Goal: Task Accomplishment & Management: Manage account settings

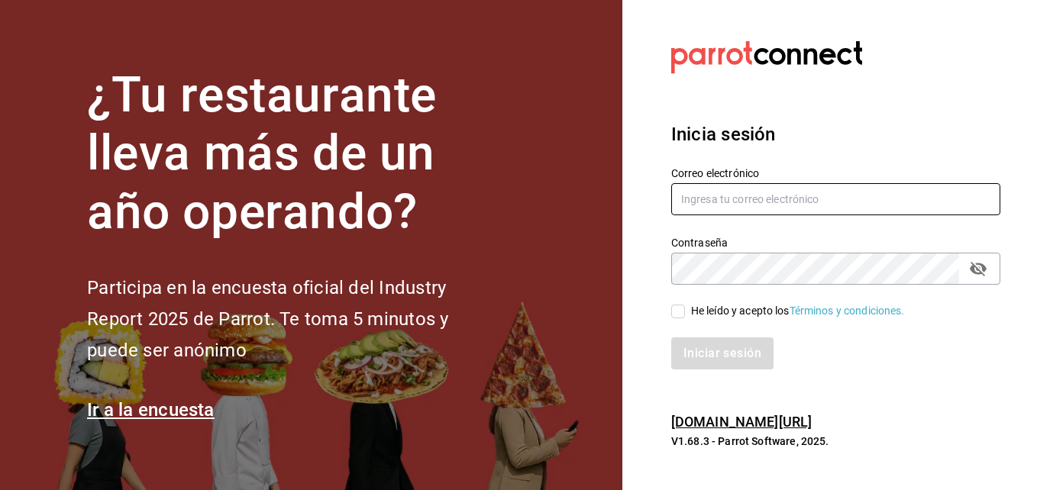
type input "[EMAIL_ADDRESS][DOMAIN_NAME]"
click at [676, 309] on input "He leído y acepto los Términos y condiciones." at bounding box center [678, 312] width 14 height 14
checkbox input "true"
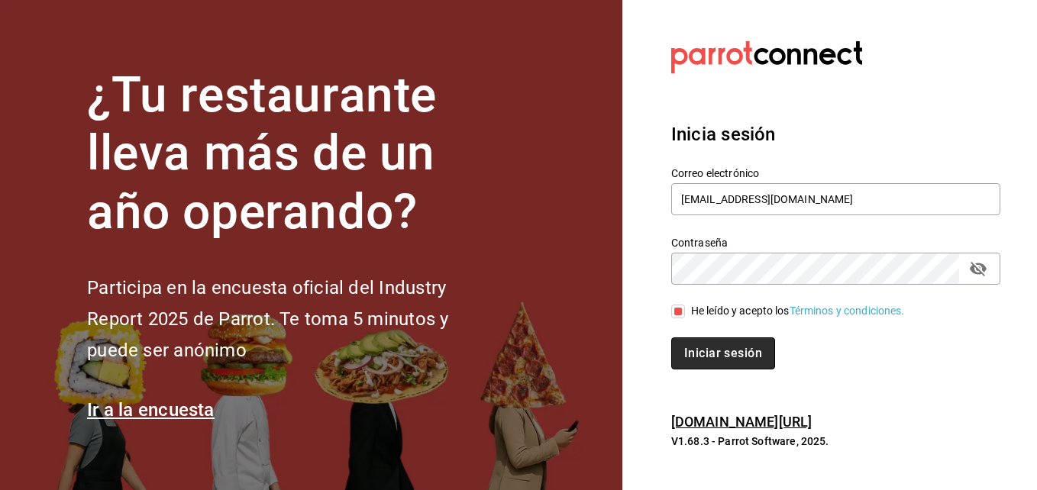
click at [702, 357] on button "Iniciar sesión" at bounding box center [723, 353] width 104 height 32
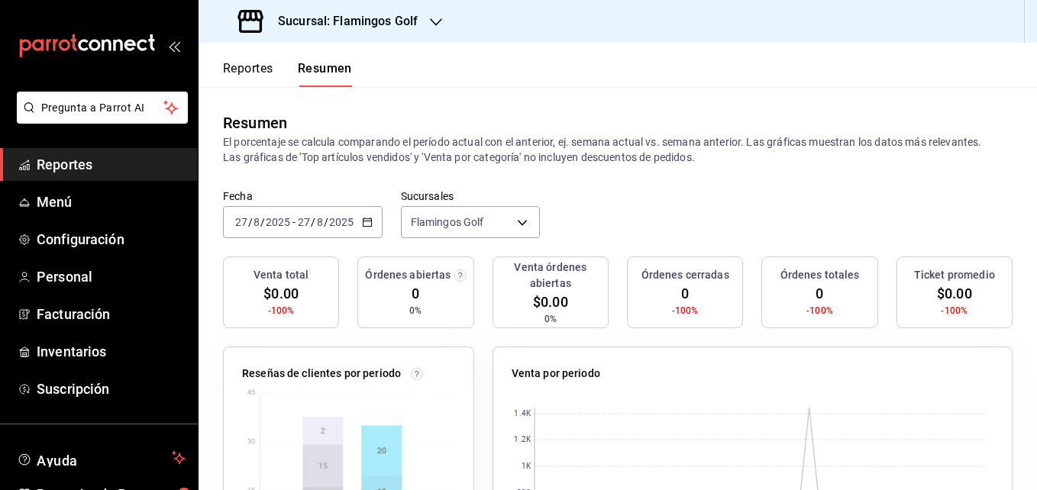
click at [433, 31] on div "Sucursal: Flamingos Golf" at bounding box center [329, 21] width 237 height 43
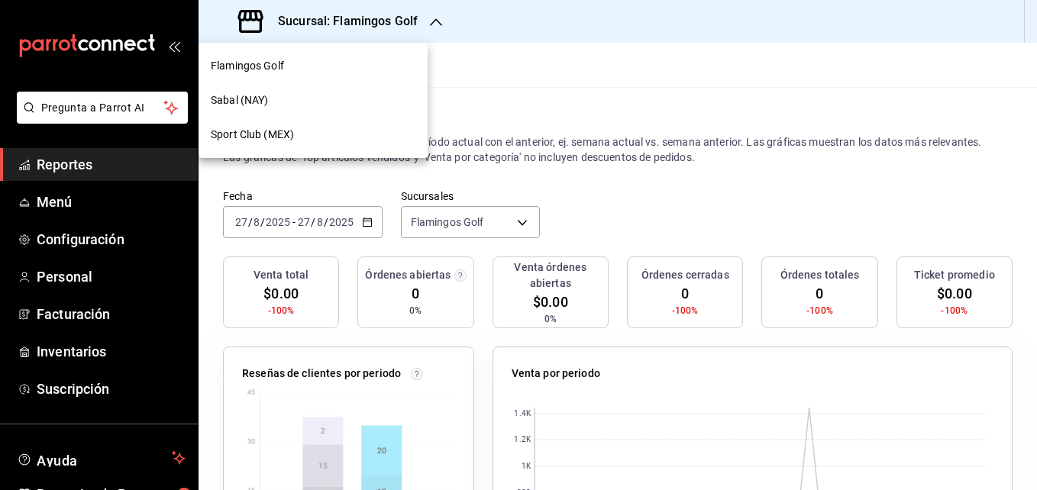
click at [255, 102] on span "Sabal (NAY)" at bounding box center [239, 100] width 57 height 16
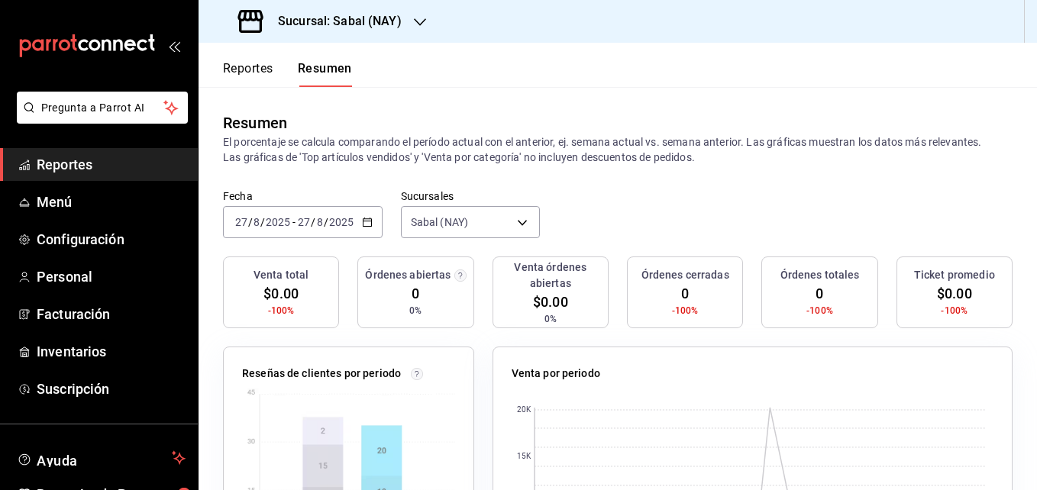
click at [247, 72] on button "Reportes" at bounding box center [248, 74] width 50 height 26
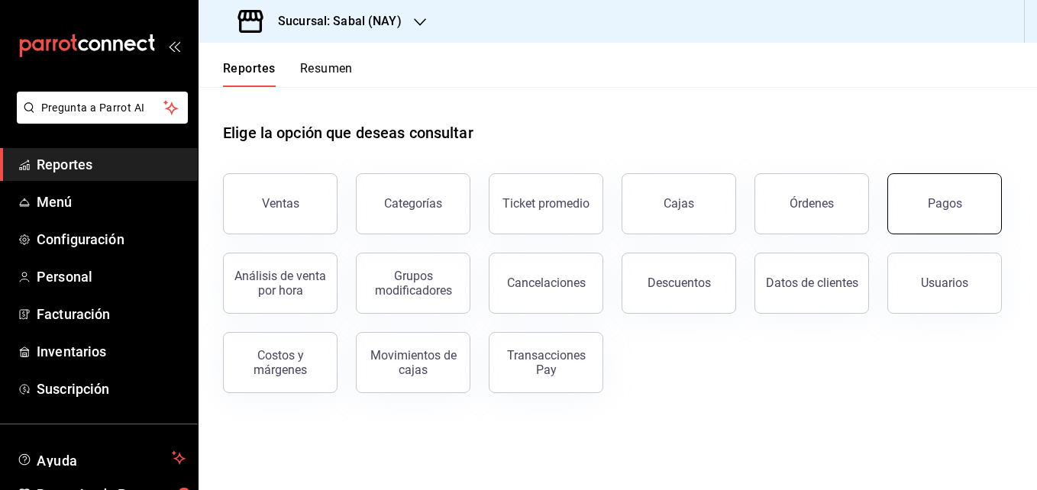
click at [934, 214] on button "Pagos" at bounding box center [944, 203] width 115 height 61
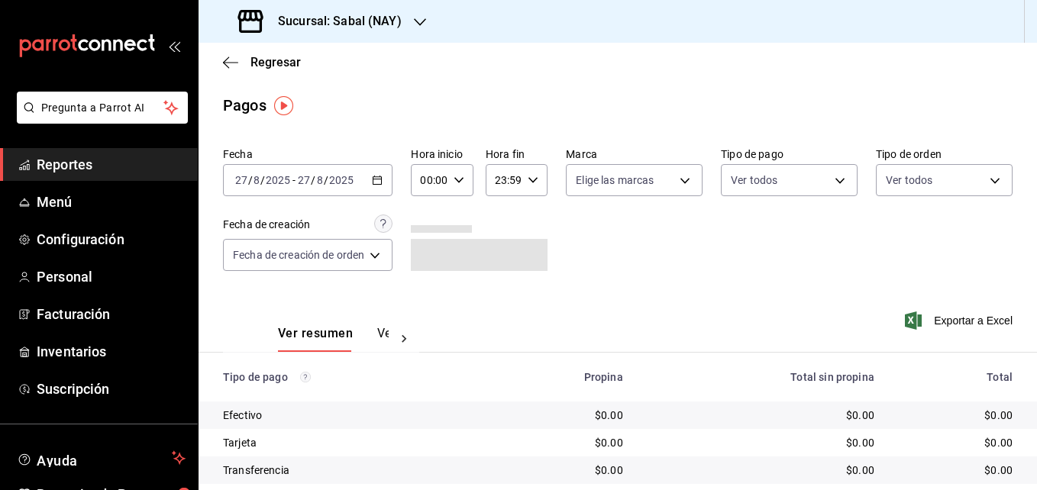
click at [377, 181] on icon "button" at bounding box center [377, 180] width 11 height 11
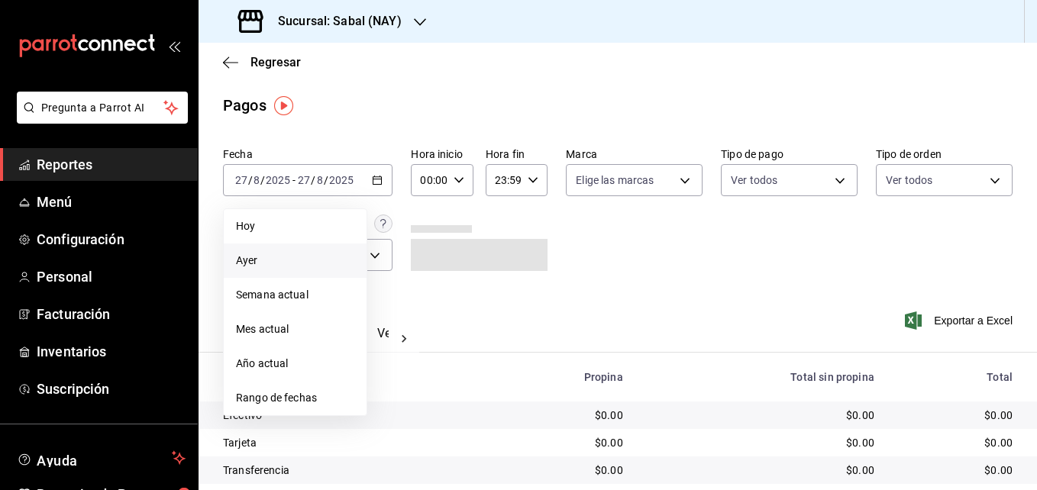
click at [254, 255] on span "Ayer" at bounding box center [295, 261] width 118 height 16
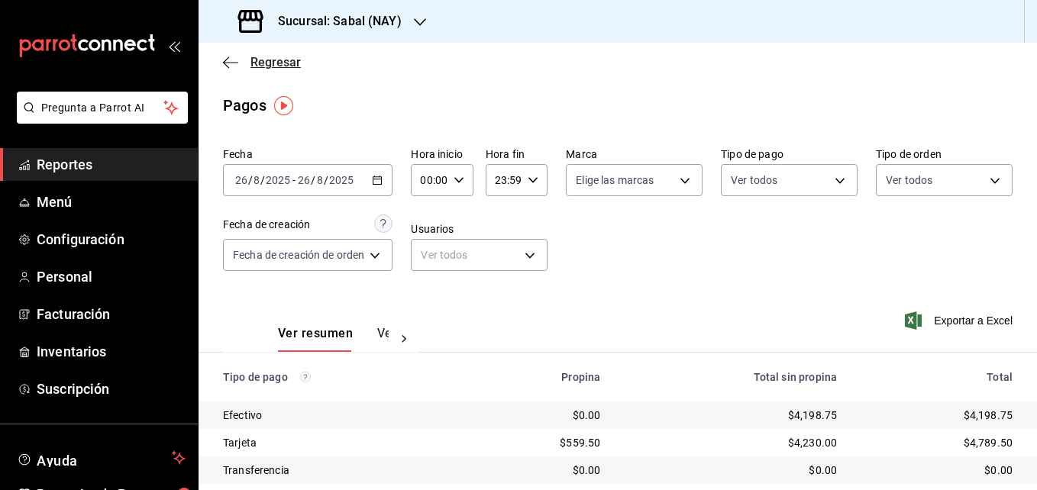
click at [223, 67] on icon "button" at bounding box center [230, 63] width 15 height 14
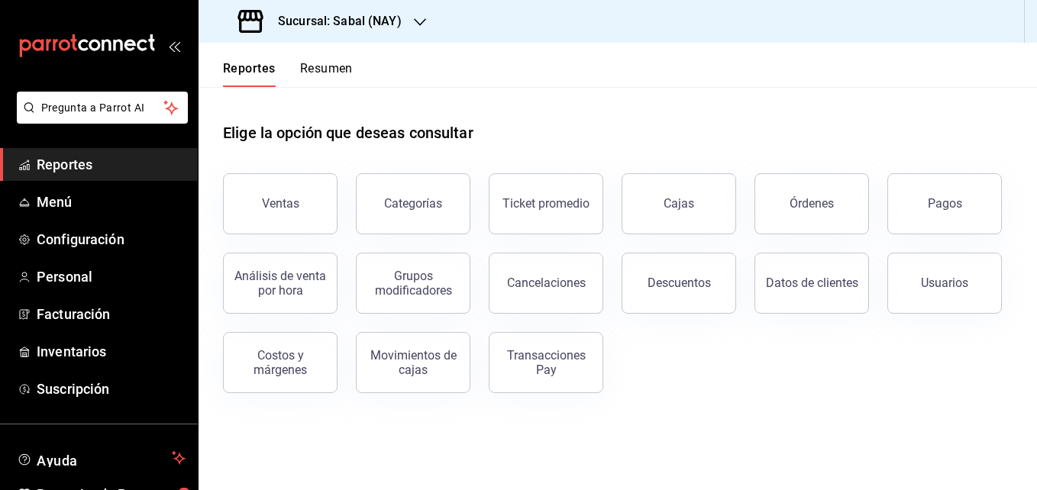
click at [427, 18] on div "Sucursal: Sabal (NAY)" at bounding box center [321, 21] width 221 height 43
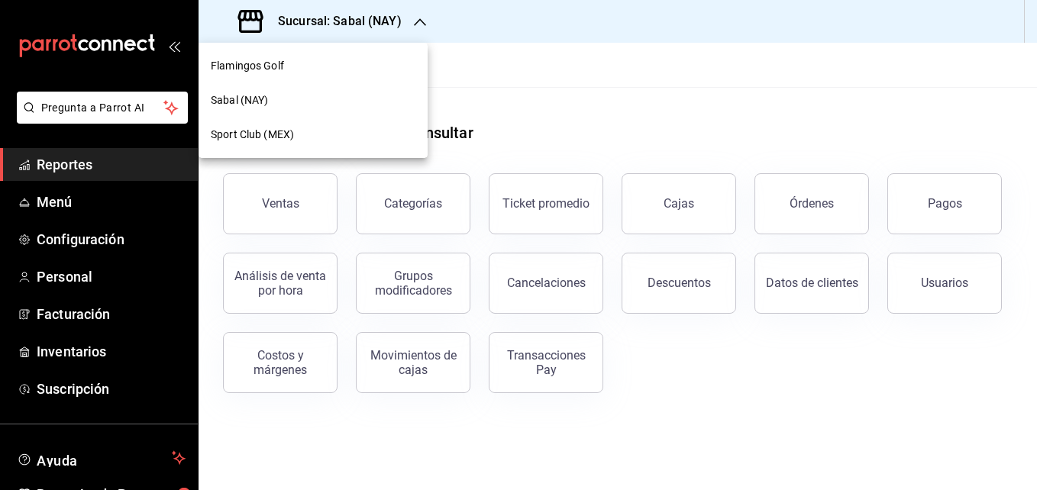
click at [266, 66] on span "Flamingos Golf" at bounding box center [247, 66] width 73 height 16
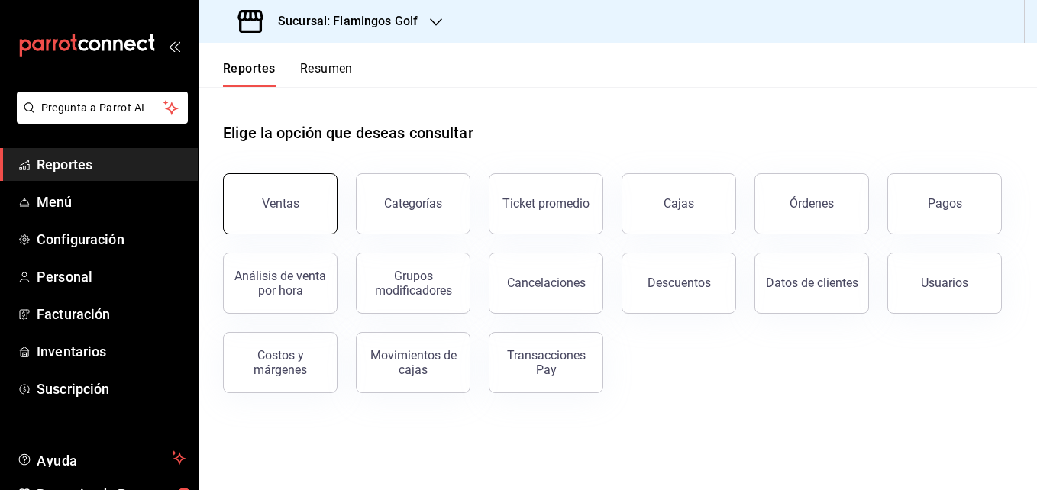
click at [299, 217] on button "Ventas" at bounding box center [280, 203] width 115 height 61
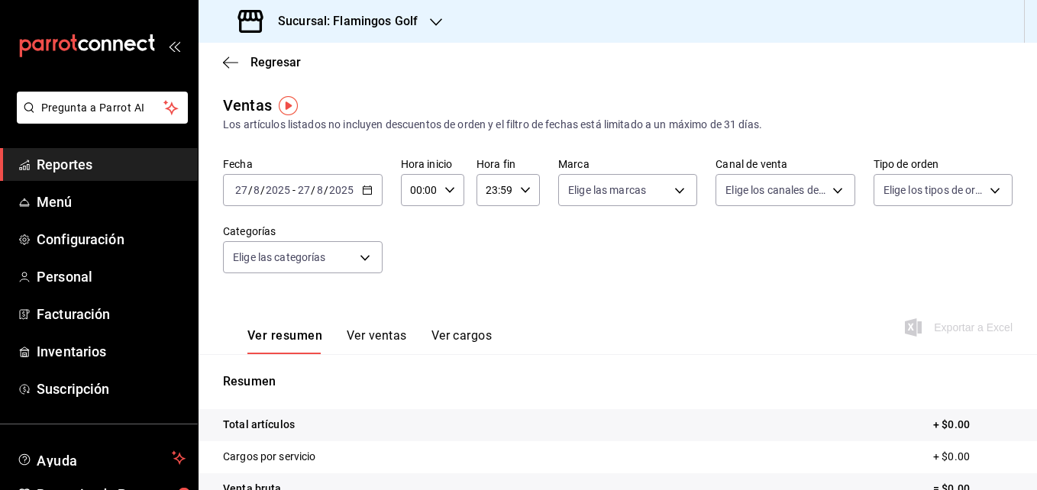
click at [362, 194] on icon "button" at bounding box center [367, 190] width 11 height 11
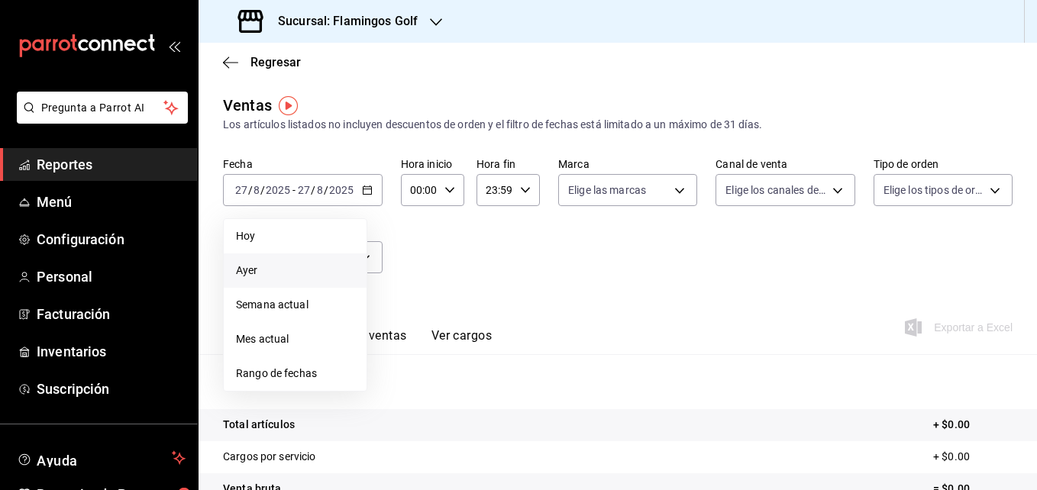
click at [252, 269] on span "Ayer" at bounding box center [295, 271] width 118 height 16
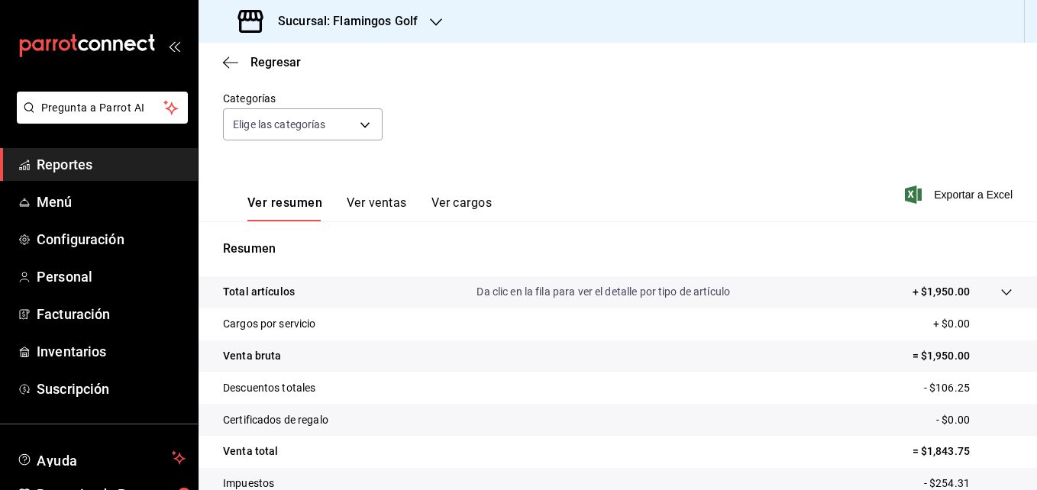
scroll to position [139, 0]
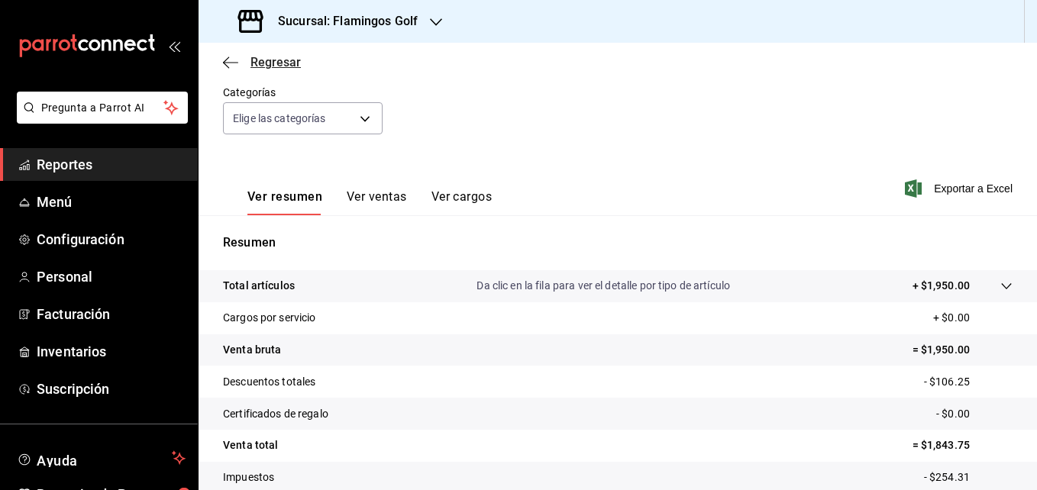
click at [229, 69] on icon "button" at bounding box center [230, 63] width 15 height 14
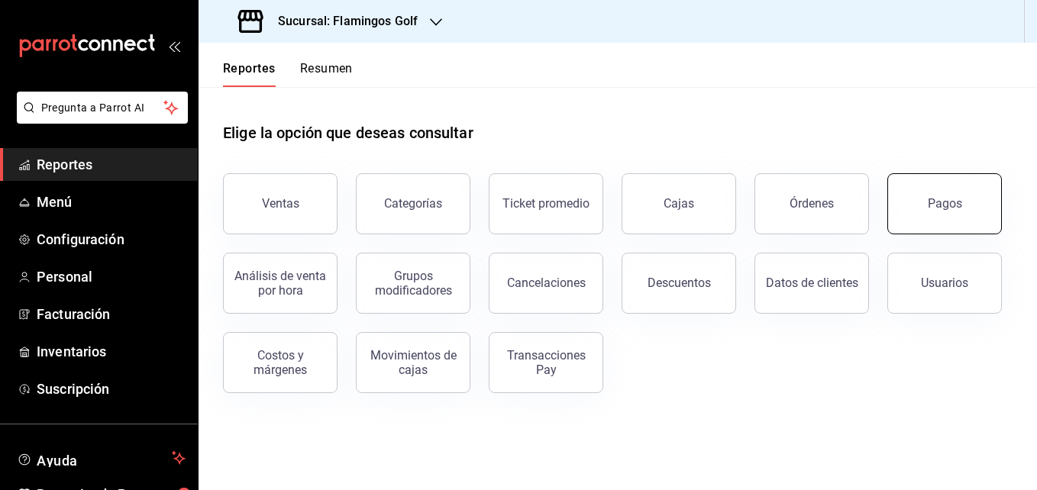
click at [930, 215] on button "Pagos" at bounding box center [944, 203] width 115 height 61
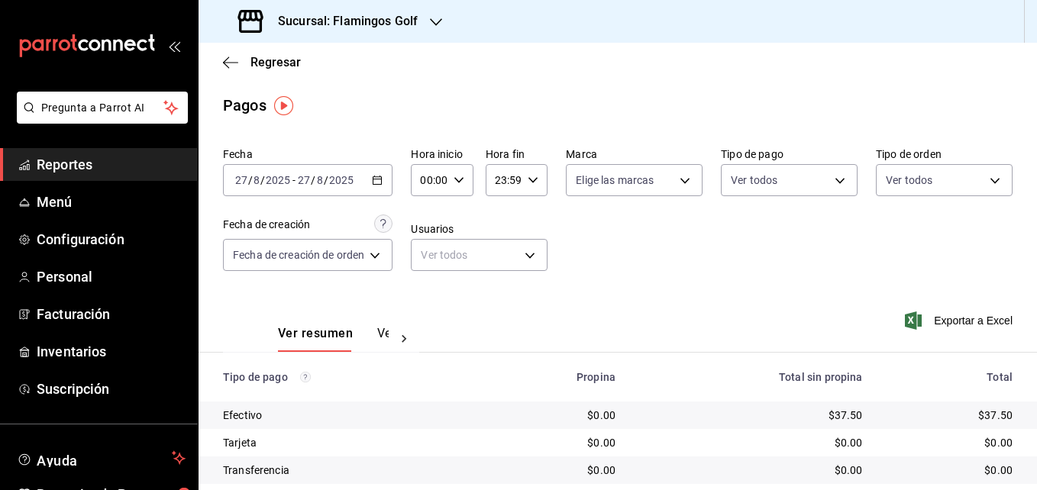
click at [381, 180] on icon "button" at bounding box center [377, 180] width 11 height 11
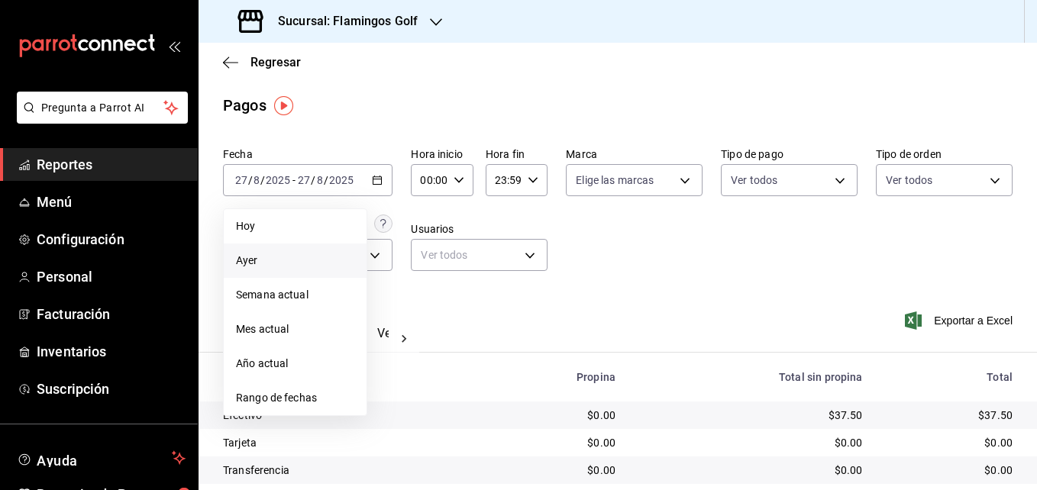
click at [265, 251] on li "Ayer" at bounding box center [295, 261] width 143 height 34
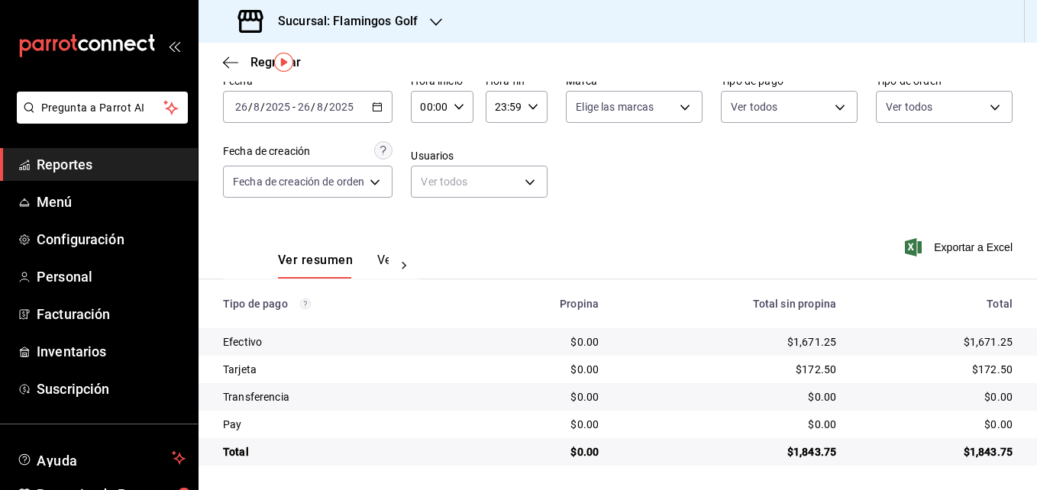
scroll to position [5, 0]
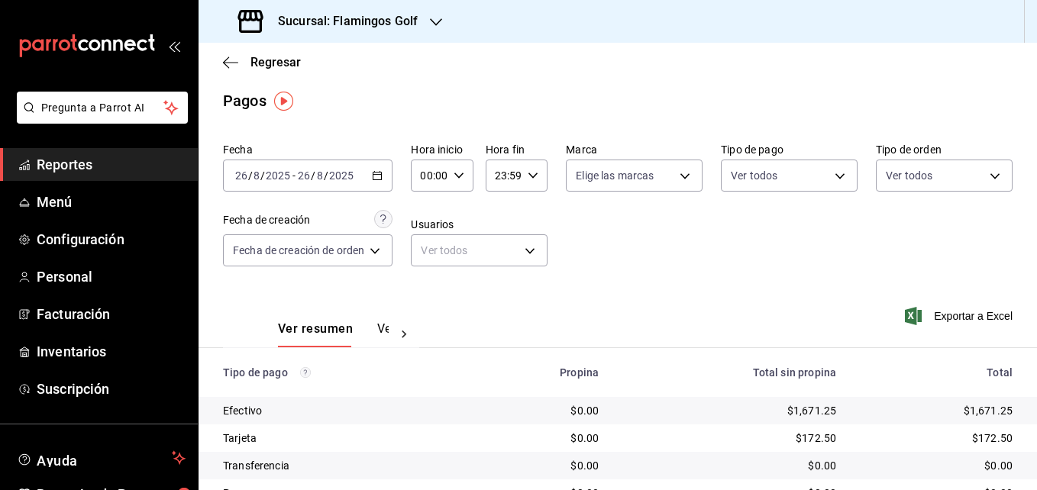
click at [219, 60] on div "Regresar" at bounding box center [617, 62] width 838 height 39
click at [225, 61] on icon "button" at bounding box center [230, 63] width 15 height 14
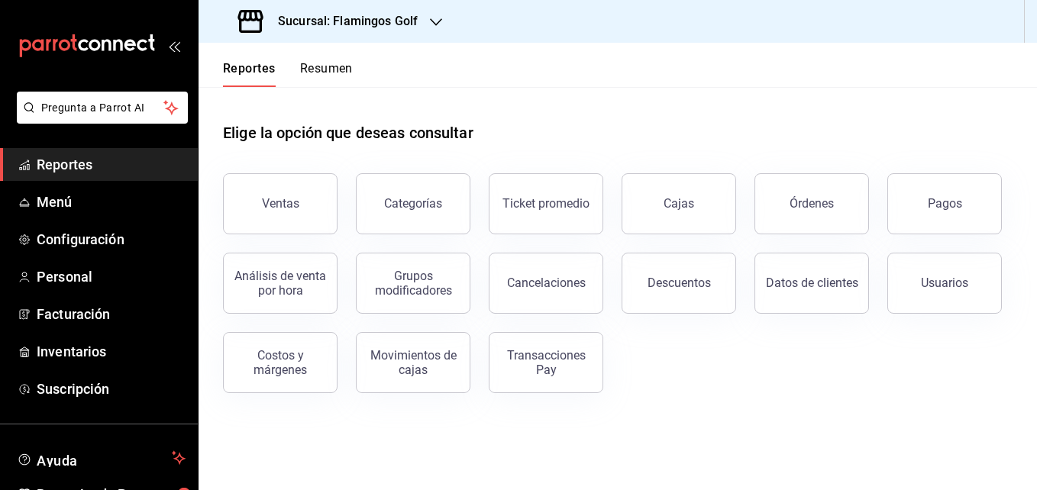
scroll to position [86, 0]
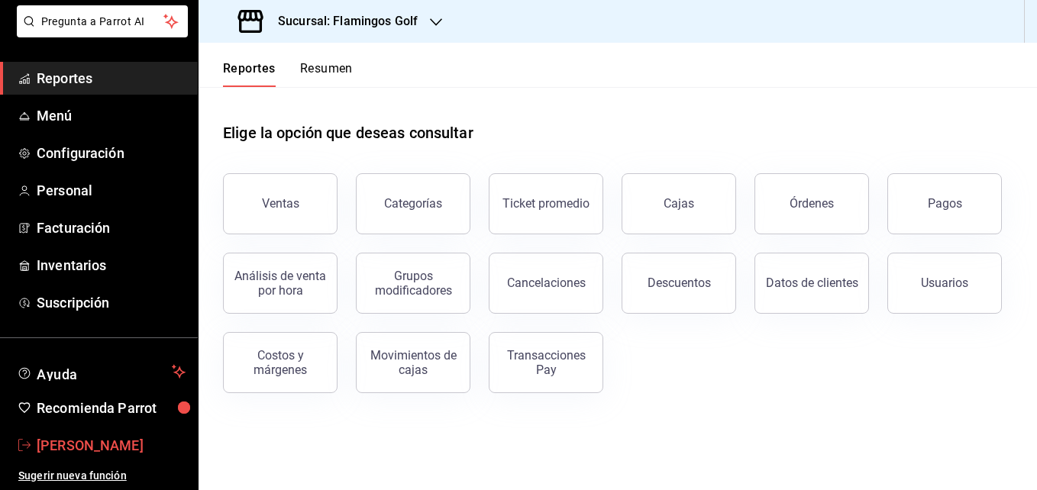
click at [111, 443] on span "[PERSON_NAME]" at bounding box center [111, 445] width 149 height 21
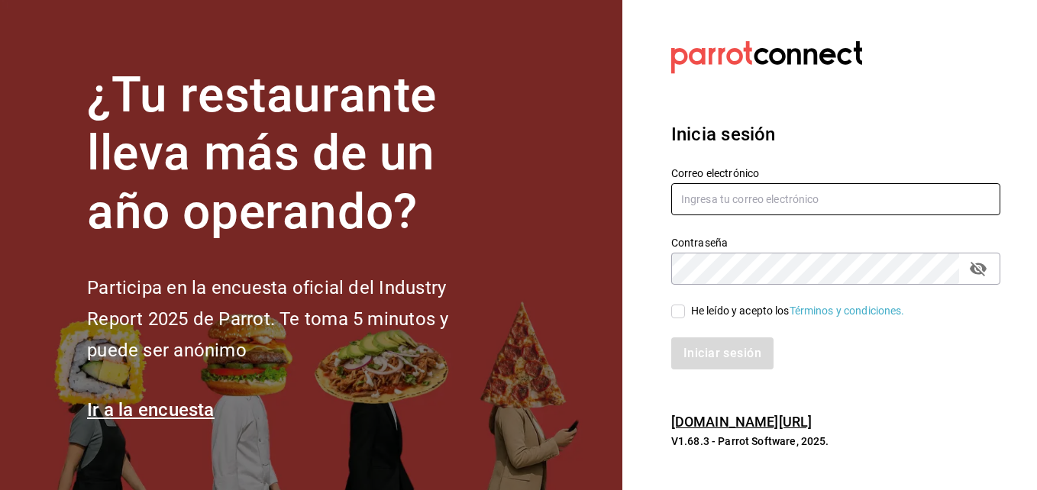
type input "[EMAIL_ADDRESS][DOMAIN_NAME]"
